Goal: Find specific page/section: Find specific page/section

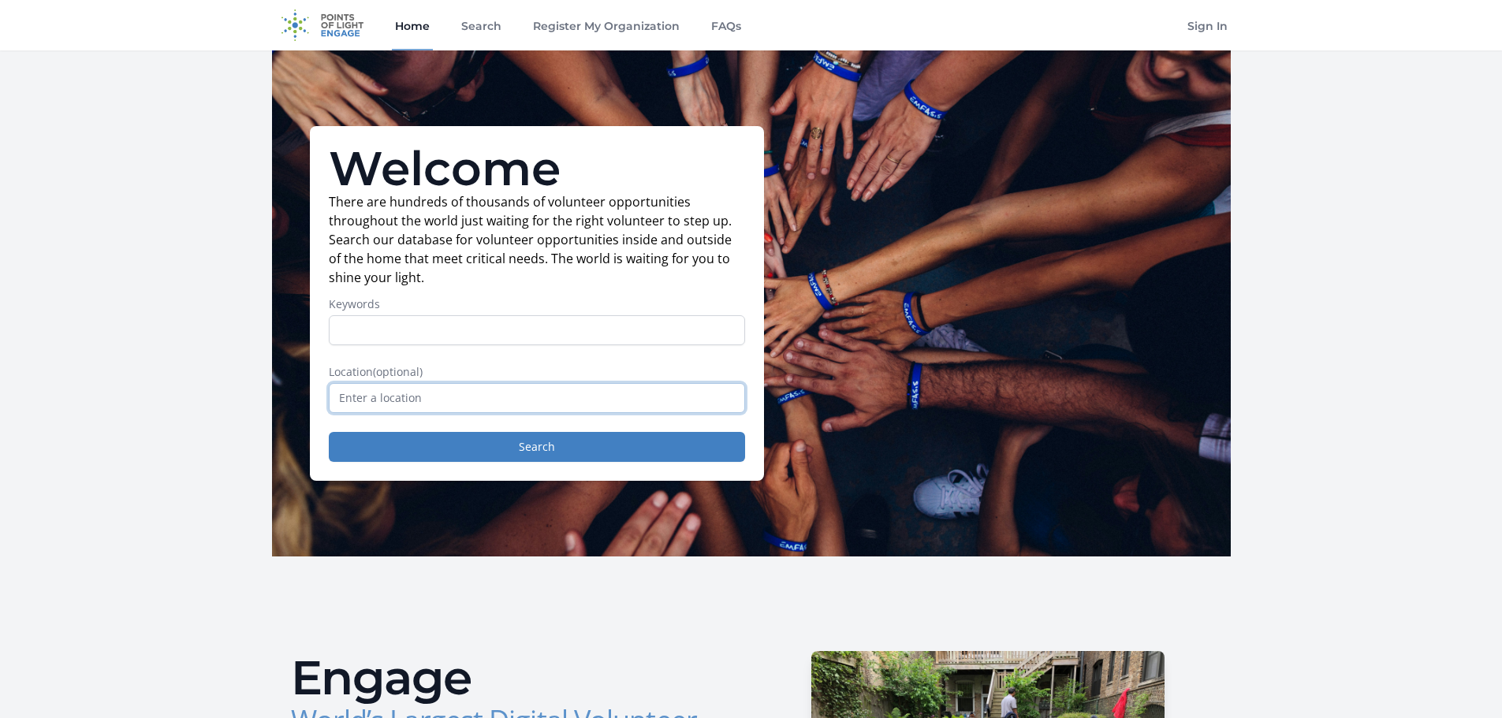
click at [409, 398] on input "text" at bounding box center [537, 398] width 416 height 30
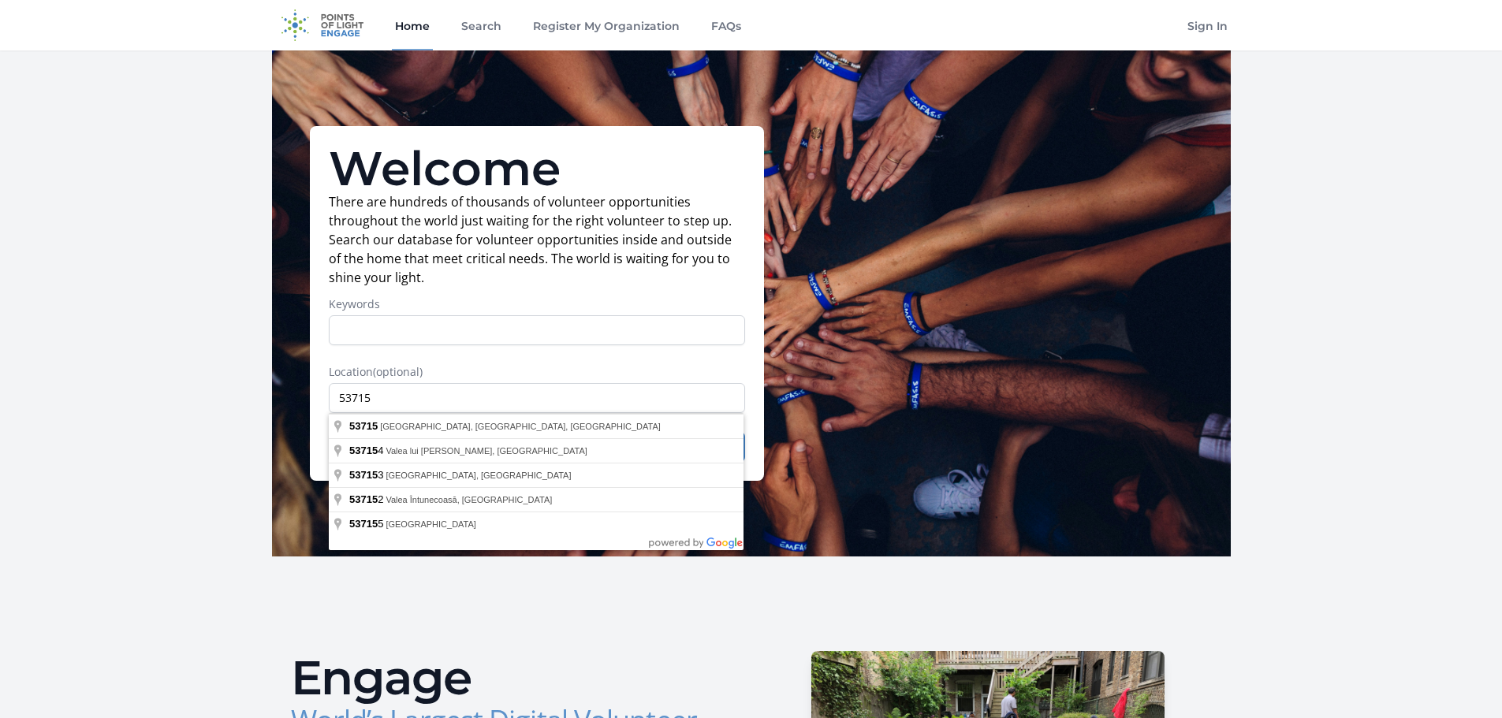
type input "[GEOGRAPHIC_DATA], [GEOGRAPHIC_DATA]"
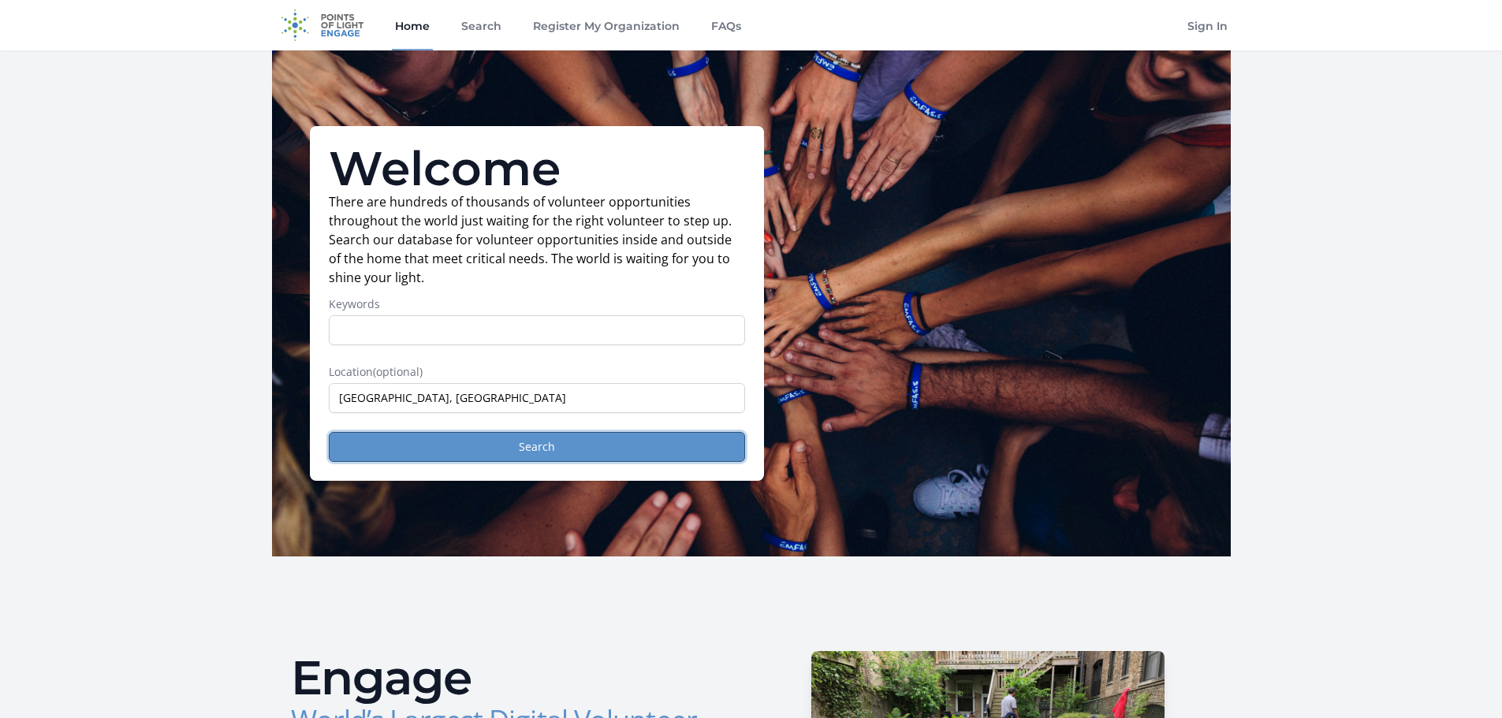
click at [442, 451] on button "Search" at bounding box center [537, 447] width 416 height 30
